Goal: Transaction & Acquisition: Obtain resource

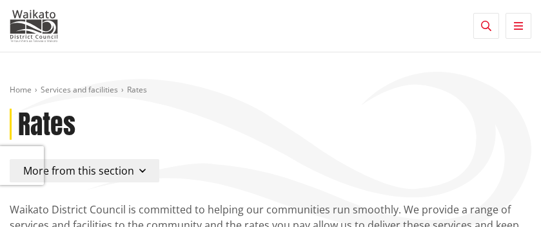
scroll to position [58, 0]
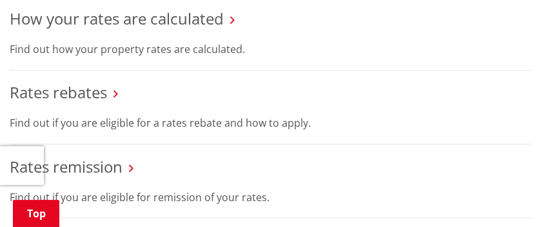
scroll to position [647, 0]
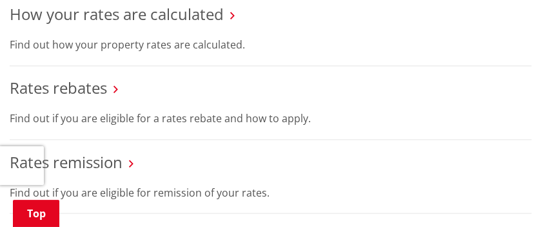
click at [114, 87] on h3 "Rates rebates" at bounding box center [271, 88] width 522 height 19
click at [118, 90] on icon at bounding box center [116, 89] width 5 height 12
click at [77, 90] on link "Rates rebates" at bounding box center [58, 87] width 97 height 21
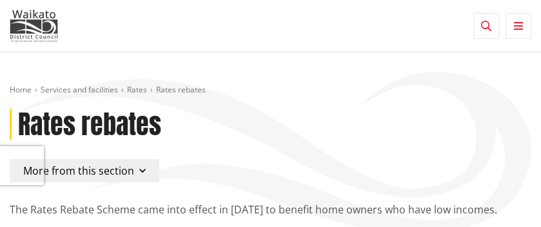
drag, startPoint x: 541, startPoint y: 18, endPoint x: 541, endPoint y: 28, distance: 10.3
click at [540, 19] on div "Toggle search Toggle navigation Services and facilities Recreation Your Council…" at bounding box center [270, 26] width 541 height 32
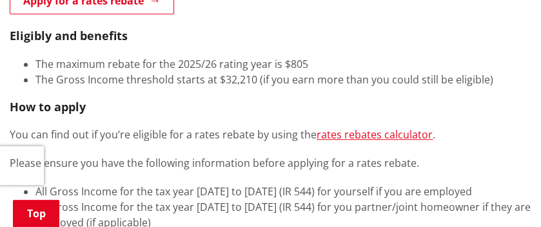
scroll to position [269, 0]
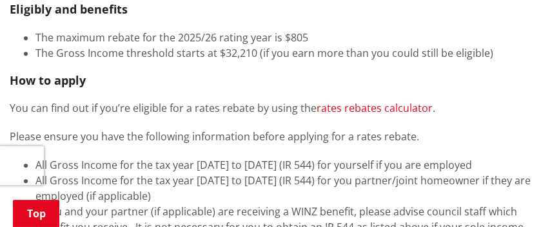
click at [363, 108] on link "rates rebates calculator" at bounding box center [375, 108] width 116 height 14
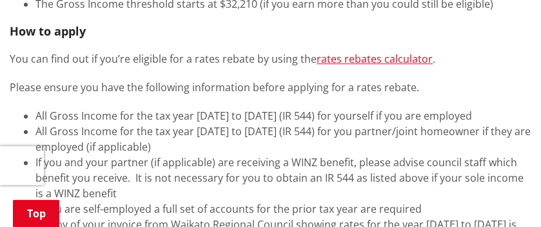
scroll to position [218, 0]
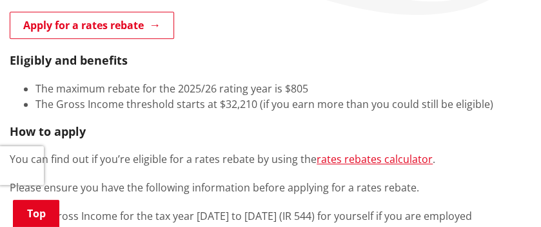
drag, startPoint x: 542, startPoint y: 43, endPoint x: 323, endPoint y: 59, distance: 219.3
click at [323, 59] on div "The Rates Rebate Scheme came into effect in 1973 to benefit home owners who hav…" at bounding box center [271, 202] width 522 height 439
drag, startPoint x: 545, startPoint y: 51, endPoint x: 330, endPoint y: 79, distance: 216.1
click at [330, 79] on div "The Rates Rebate Scheme came into effect in 1973 to benefit home owners who hav…" at bounding box center [271, 202] width 522 height 439
click at [374, 157] on link "rates rebates calculator" at bounding box center [375, 159] width 116 height 14
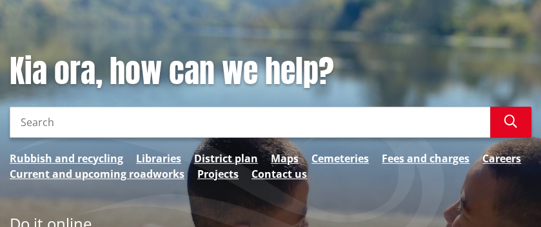
scroll to position [211, 0]
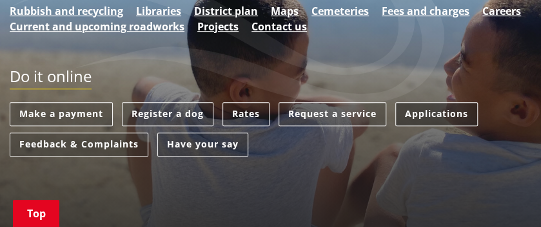
click at [438, 108] on link "Applications" at bounding box center [437, 114] width 83 height 24
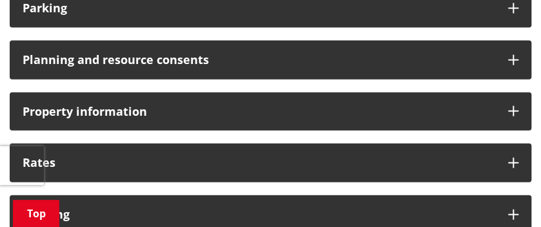
scroll to position [986, 0]
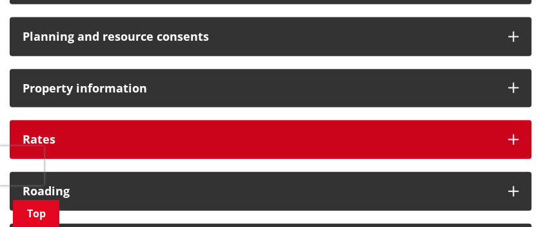
click at [517, 139] on icon at bounding box center [514, 139] width 10 height 10
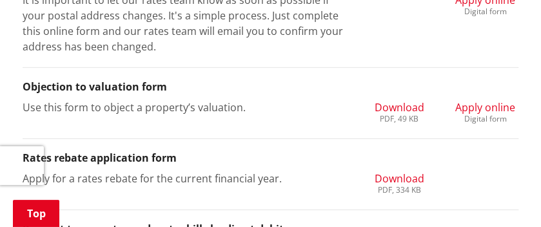
scroll to position [1416, 0]
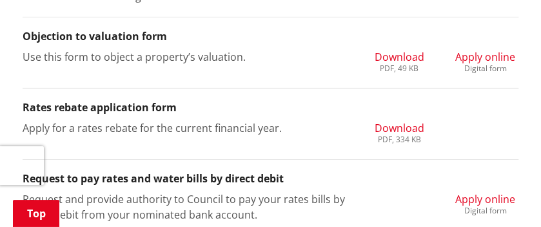
click at [23, 112] on li "Rates rebate application form Apply for a rates rebate for the current financia…" at bounding box center [271, 123] width 496 height 71
click at [30, 110] on h3 "Rates rebate application form" at bounding box center [271, 107] width 496 height 12
click at [403, 130] on span "Download" at bounding box center [400, 128] width 50 height 14
